Goal: Transaction & Acquisition: Purchase product/service

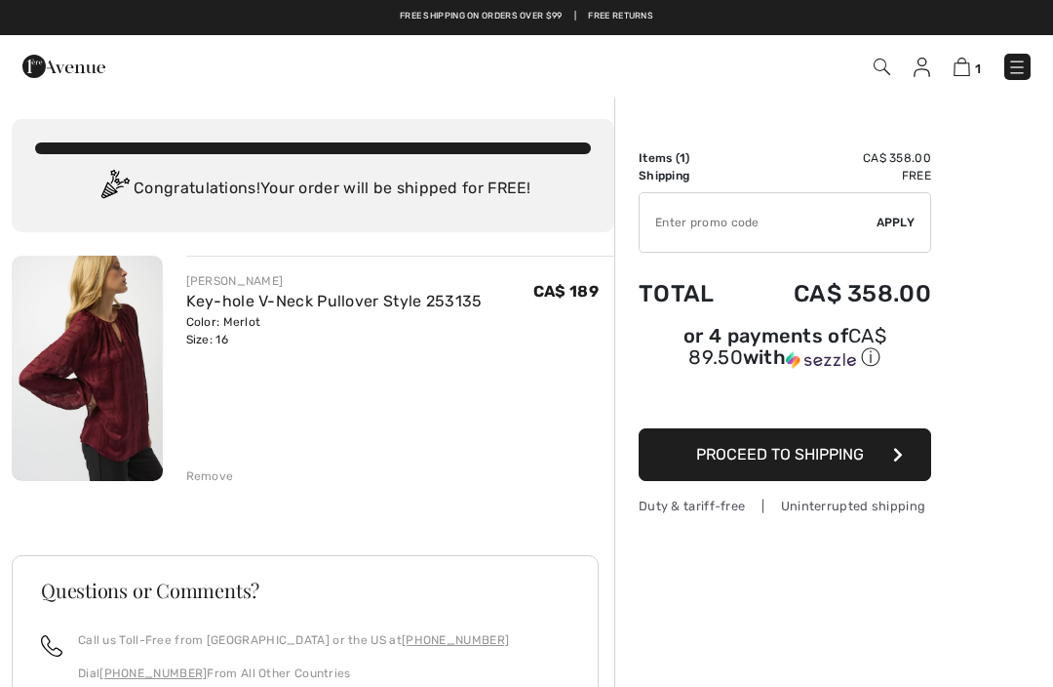
click at [705, 229] on input "TEXT" at bounding box center [758, 222] width 237 height 59
type input "FLASH15"
click at [900, 219] on span "Apply" at bounding box center [896, 223] width 39 height 18
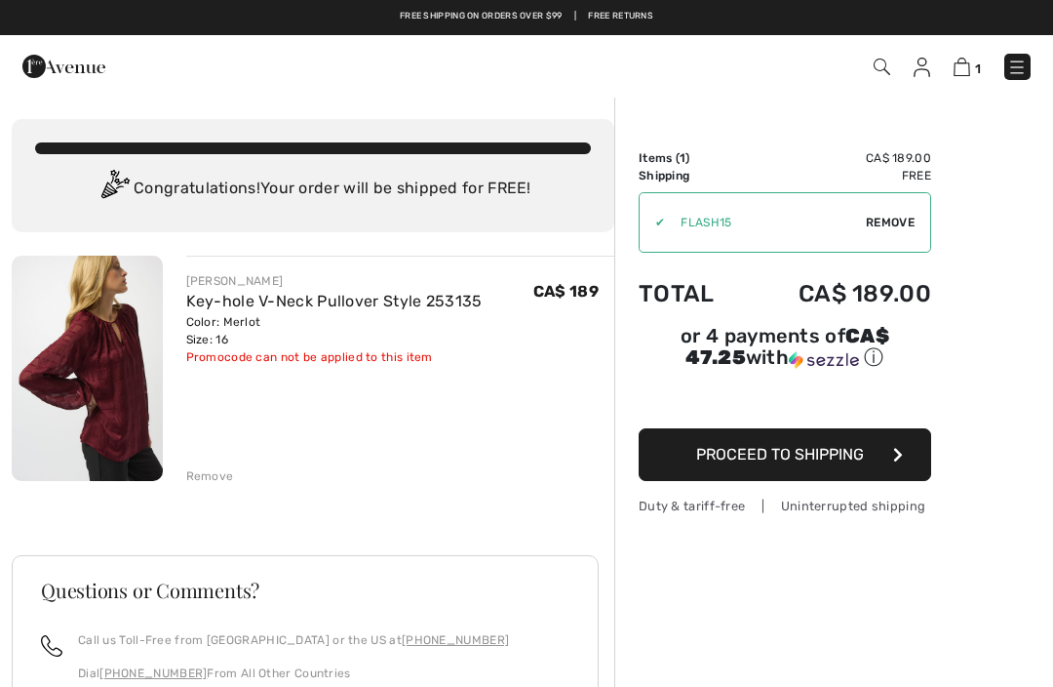
click at [205, 474] on div "Remove" at bounding box center [210, 476] width 48 height 18
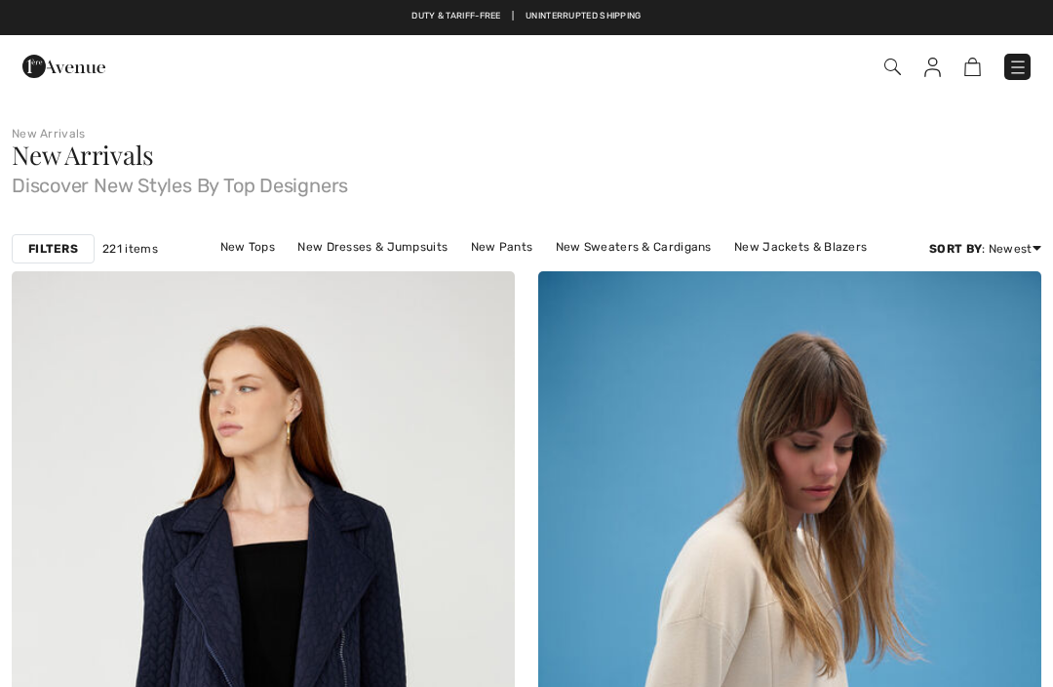
checkbox input "true"
